Goal: Download file/media

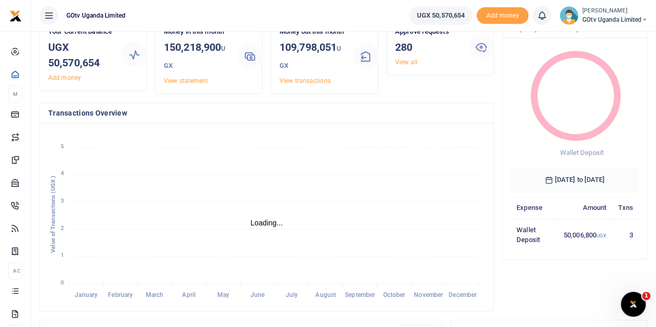
scroll to position [156, 0]
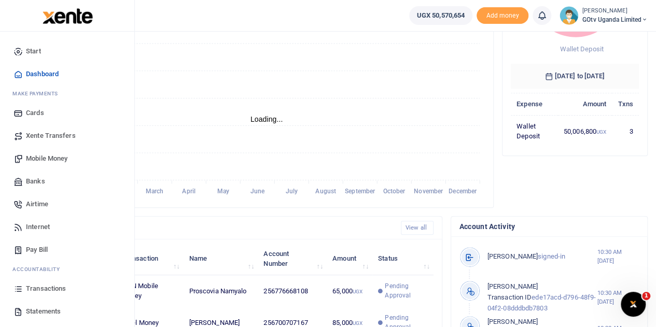
click at [43, 285] on span "Transactions" at bounding box center [46, 289] width 40 height 10
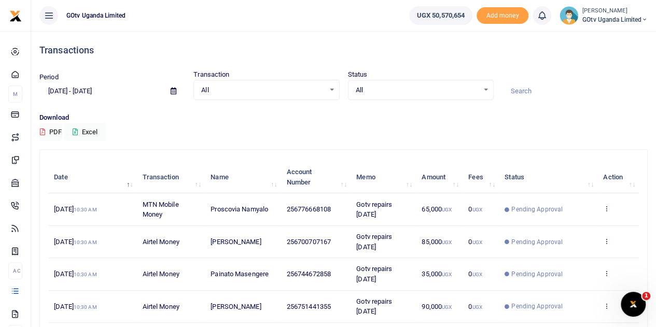
click at [389, 122] on p "Download" at bounding box center [343, 118] width 609 height 11
click at [487, 89] on div "All Select an option..." at bounding box center [421, 90] width 145 height 11
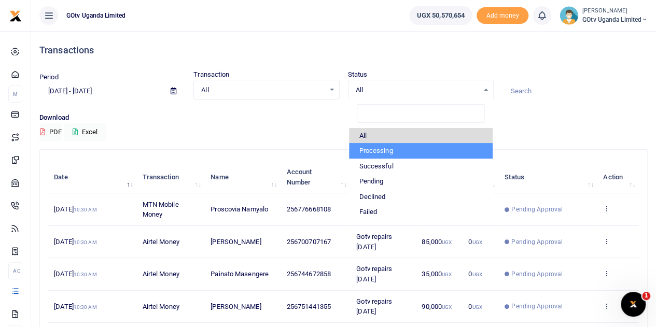
click at [382, 147] on li "Processing" at bounding box center [421, 151] width 144 height 16
select select "PROCESSING"
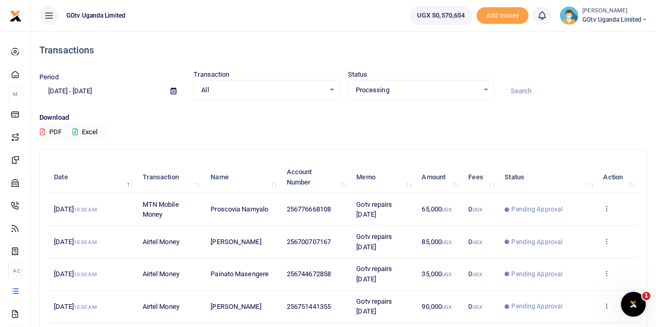
click at [333, 138] on div "Download PDF Excel" at bounding box center [343, 127] width 609 height 29
click at [79, 130] on button "Excel" at bounding box center [85, 133] width 43 height 18
click at [610, 210] on icon at bounding box center [607, 208] width 7 height 7
click at [559, 228] on link "View details" at bounding box center [569, 227] width 82 height 15
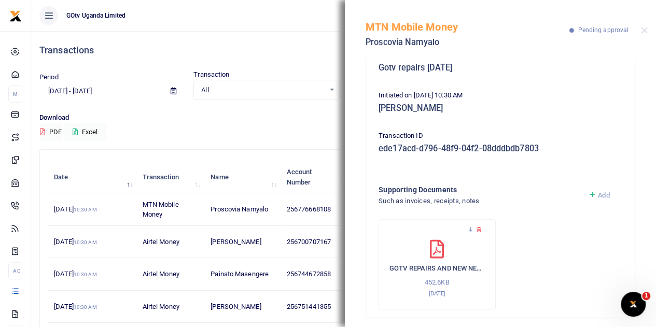
scroll to position [111, 0]
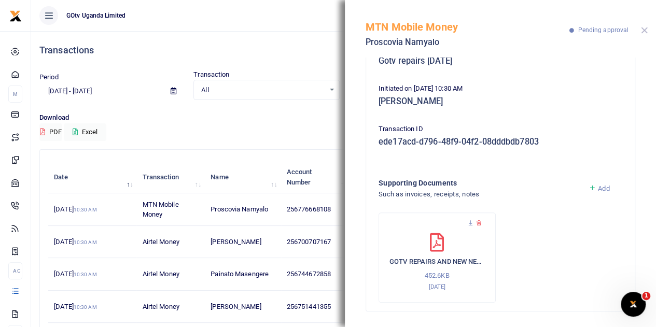
click at [645, 30] on button "Close" at bounding box center [644, 30] width 7 height 7
